Goal: Navigation & Orientation: Find specific page/section

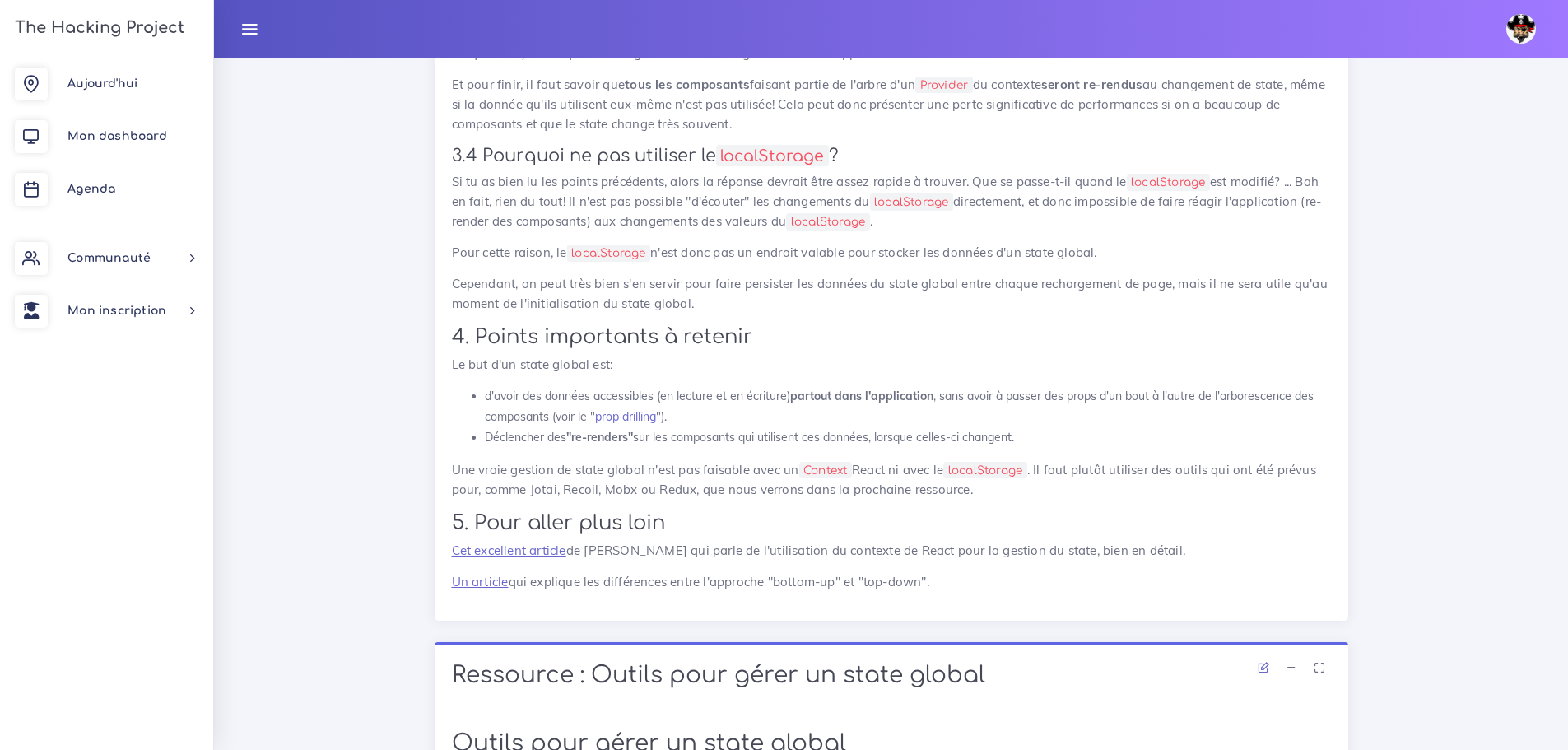
scroll to position [7743, 0]
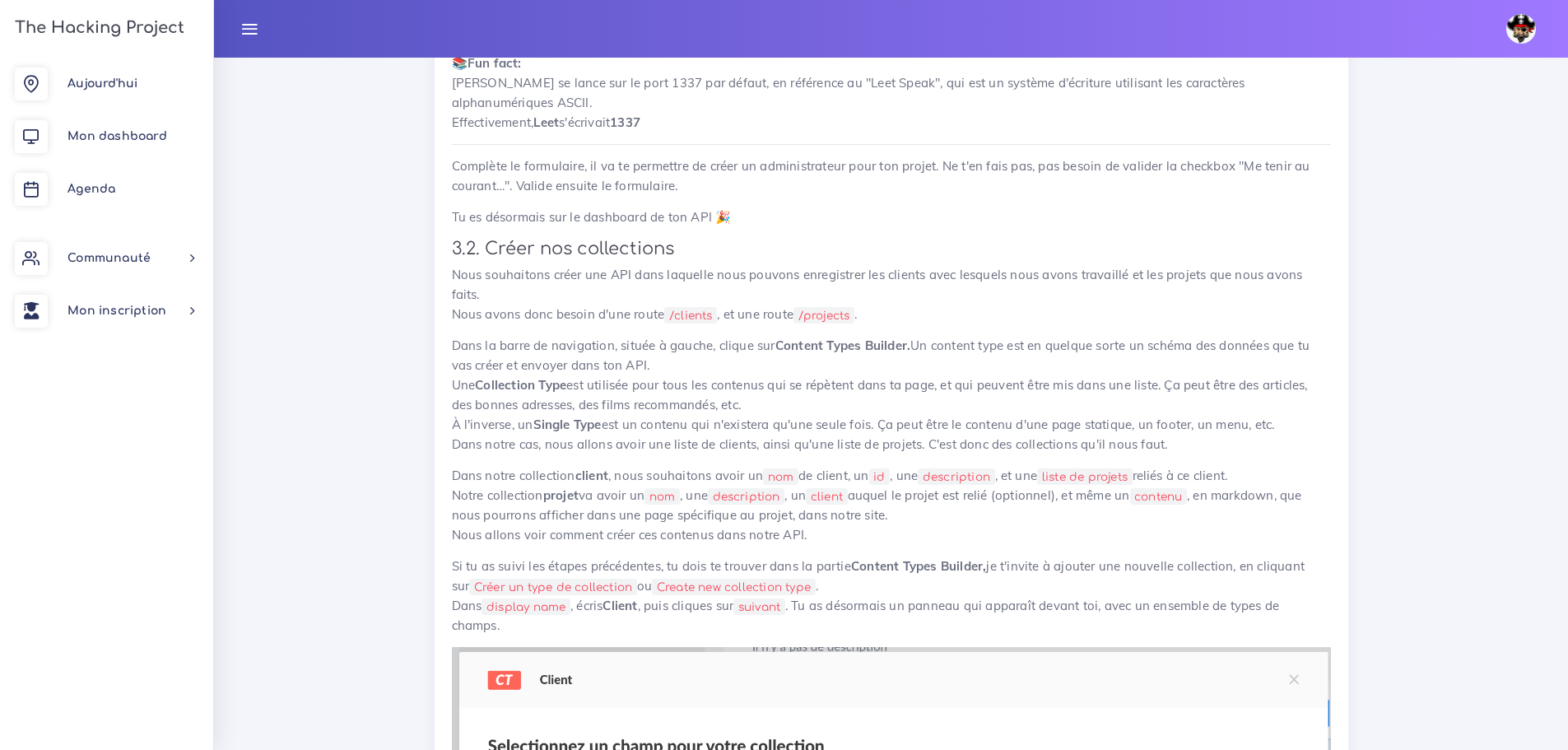
scroll to position [3162, 0]
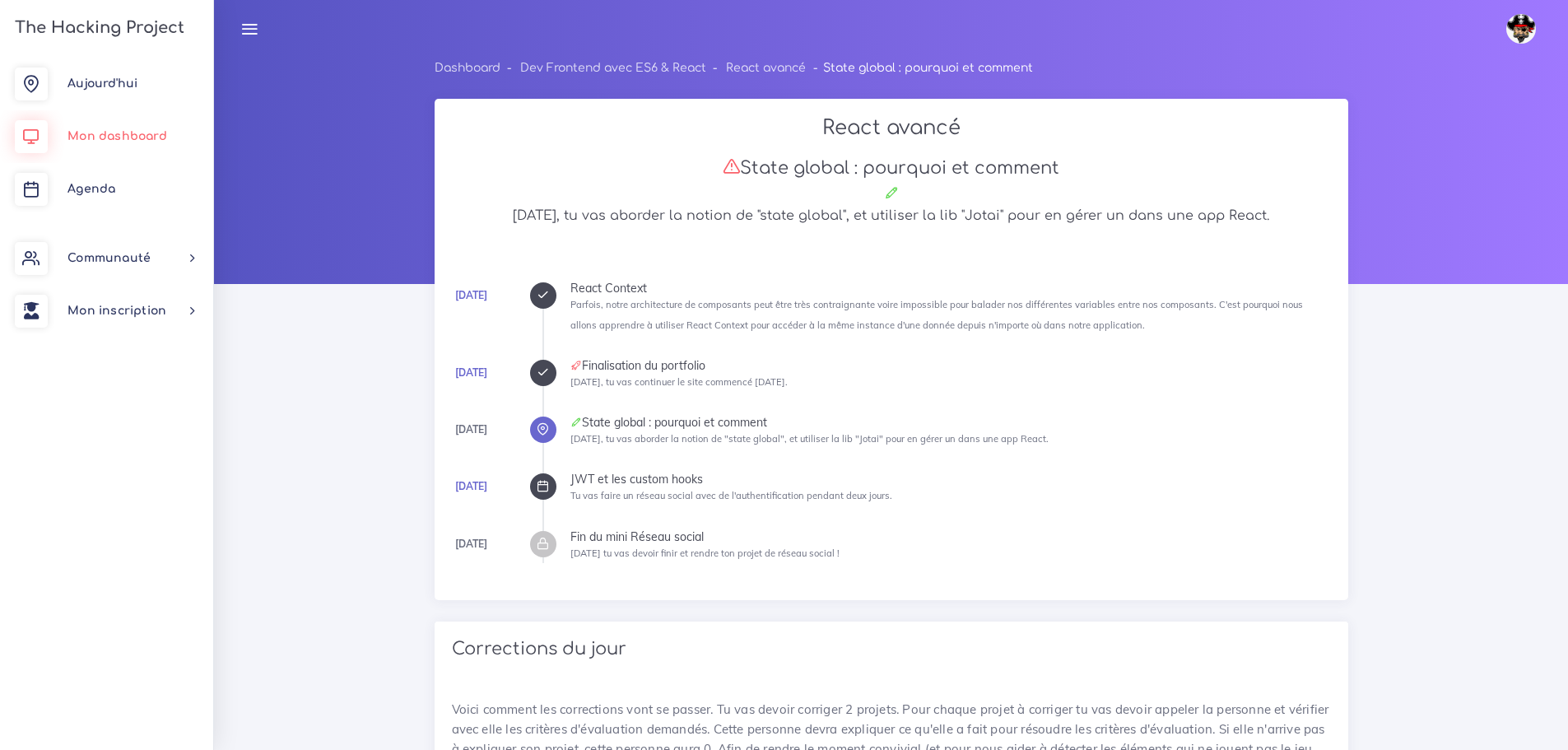
click at [114, 148] on link "Mon dashboard" at bounding box center [106, 136] width 213 height 53
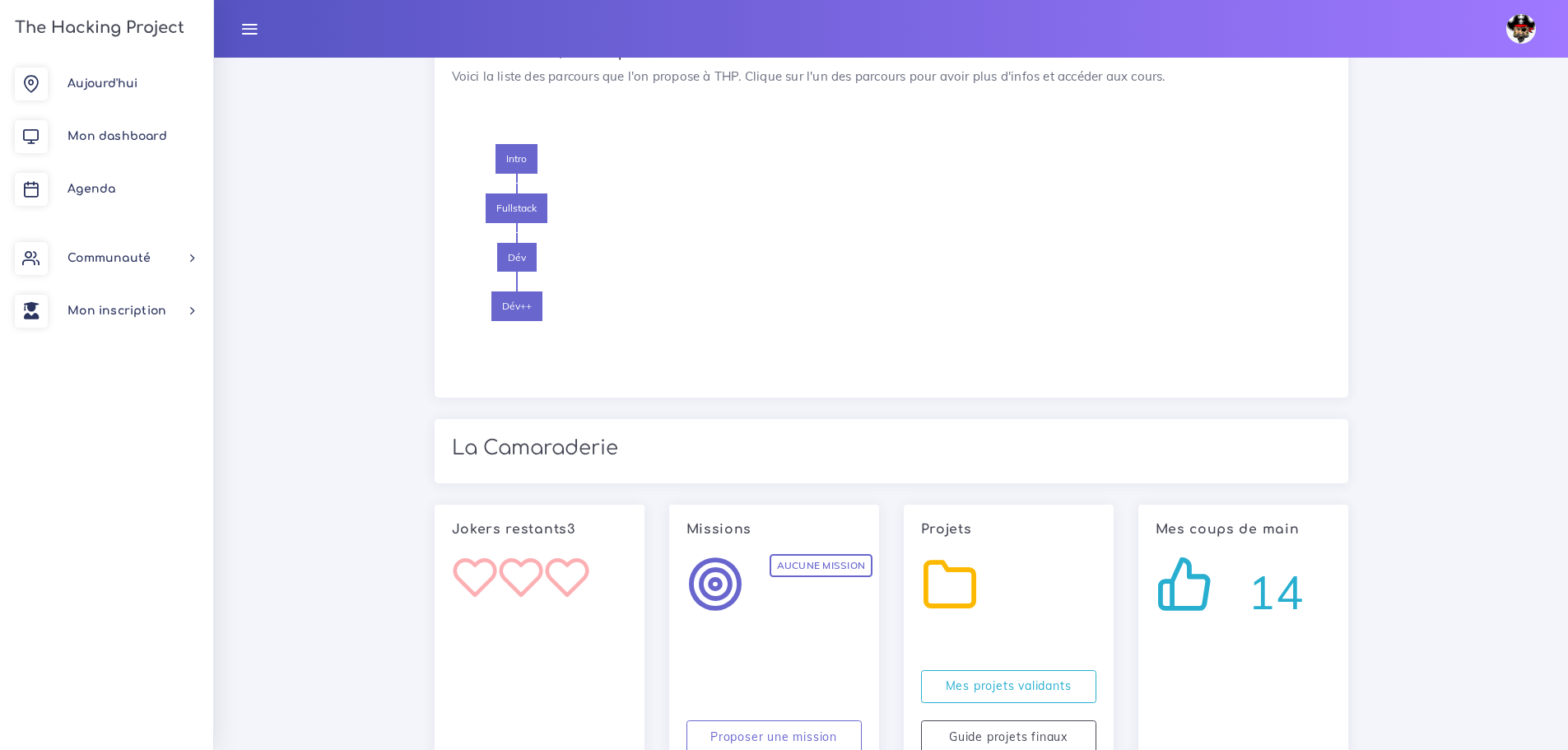
scroll to position [1530, 0]
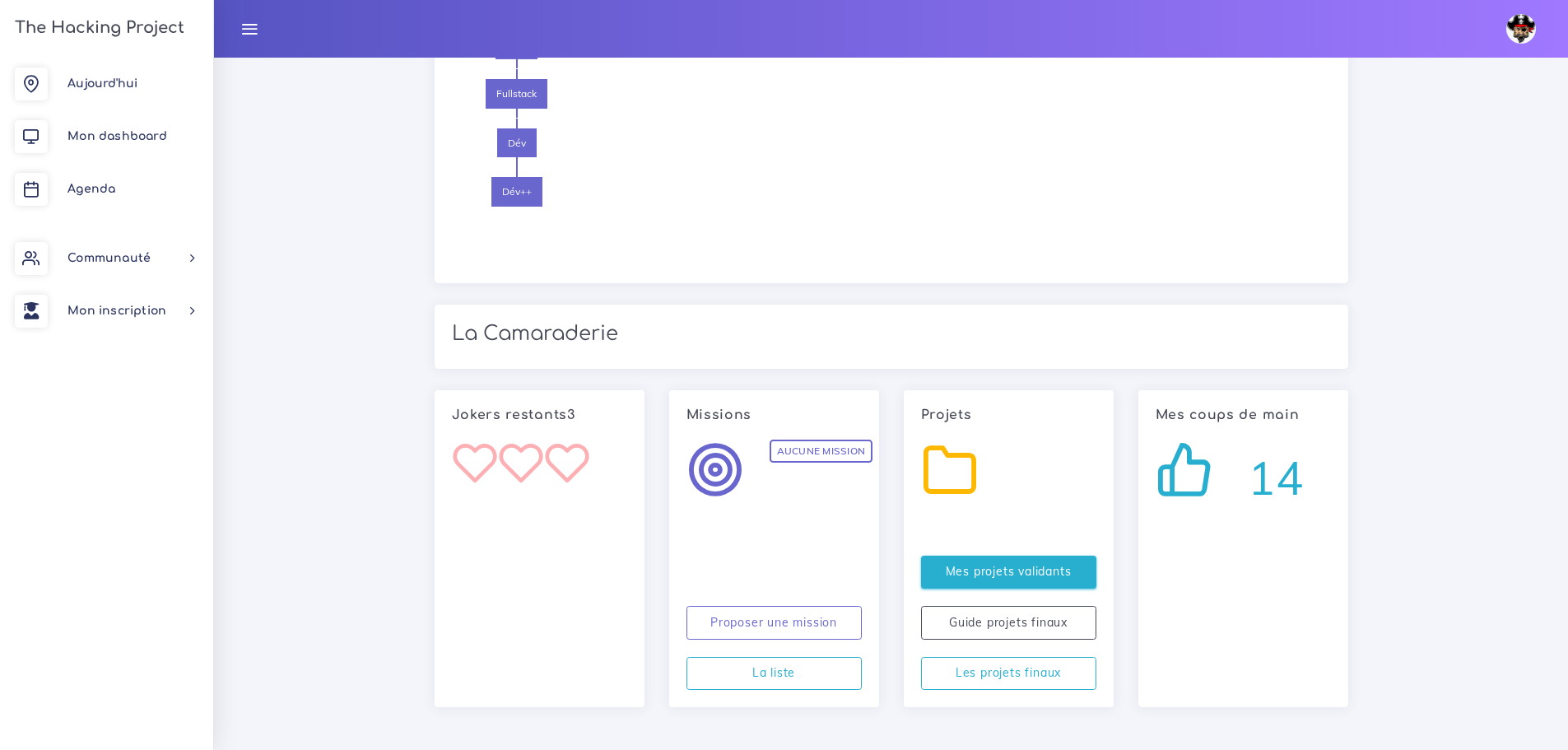
click at [987, 585] on link "Mes projets validants" at bounding box center [1009, 573] width 175 height 34
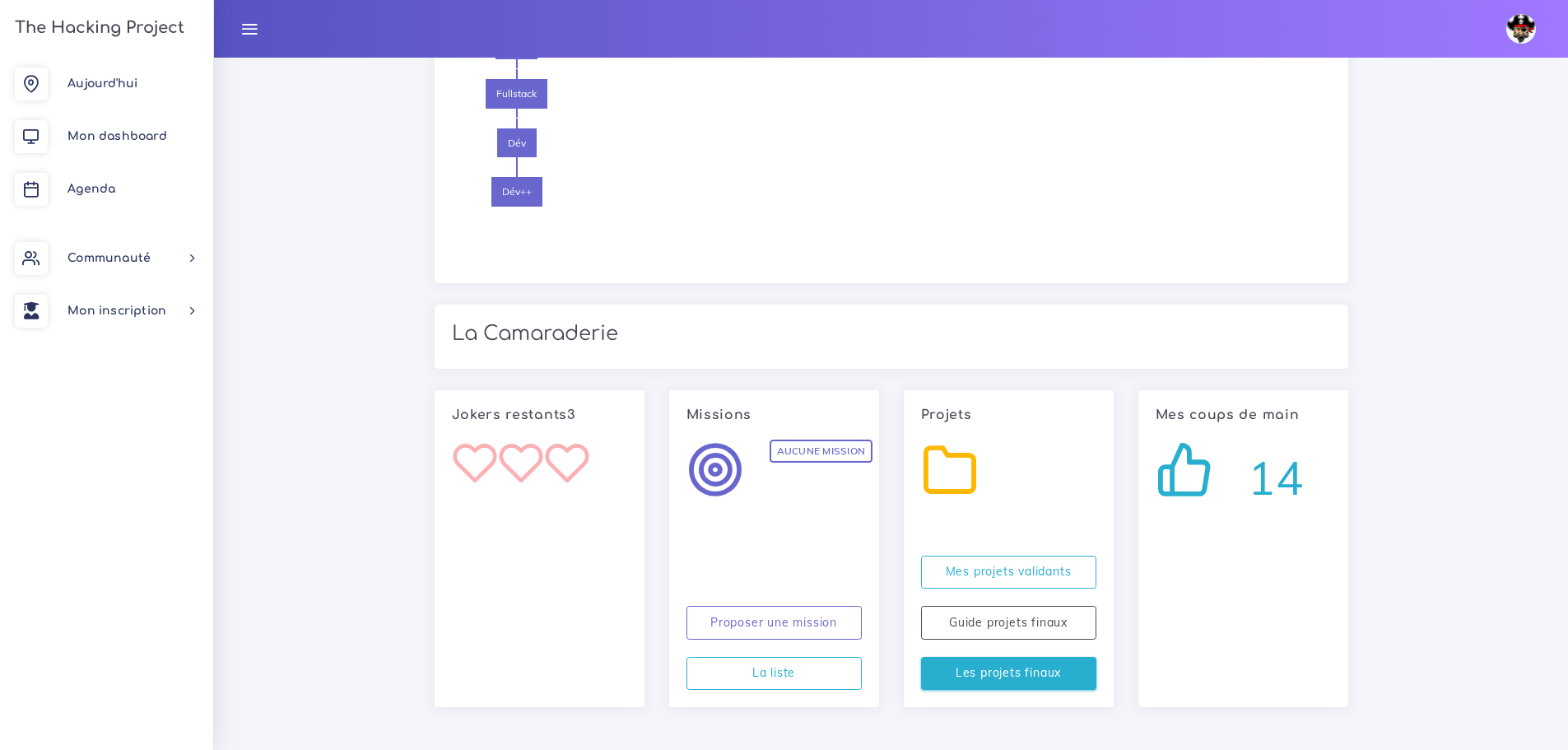
click at [1007, 670] on link "Les projets finaux" at bounding box center [1009, 674] width 175 height 34
